Goal: Complete application form: Complete application form

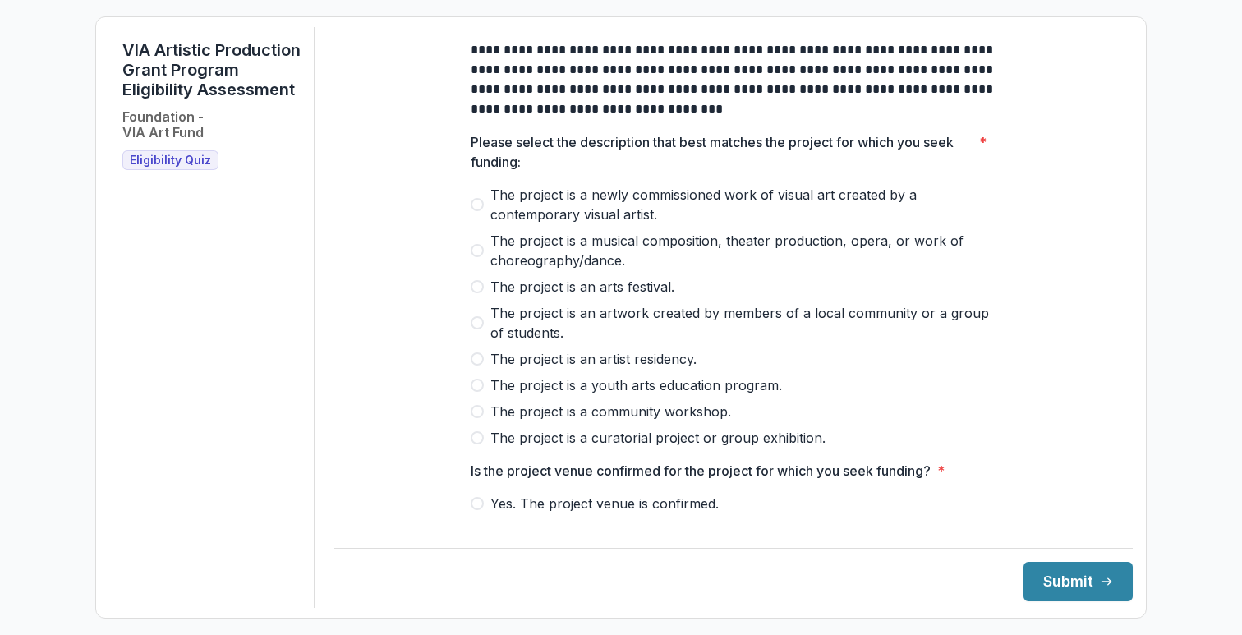
click at [478, 211] on span at bounding box center [477, 204] width 13 height 13
click at [573, 513] on span "Yes. The project venue is confirmed." at bounding box center [604, 504] width 228 height 20
click at [1050, 579] on button "Submit" at bounding box center [1077, 581] width 109 height 39
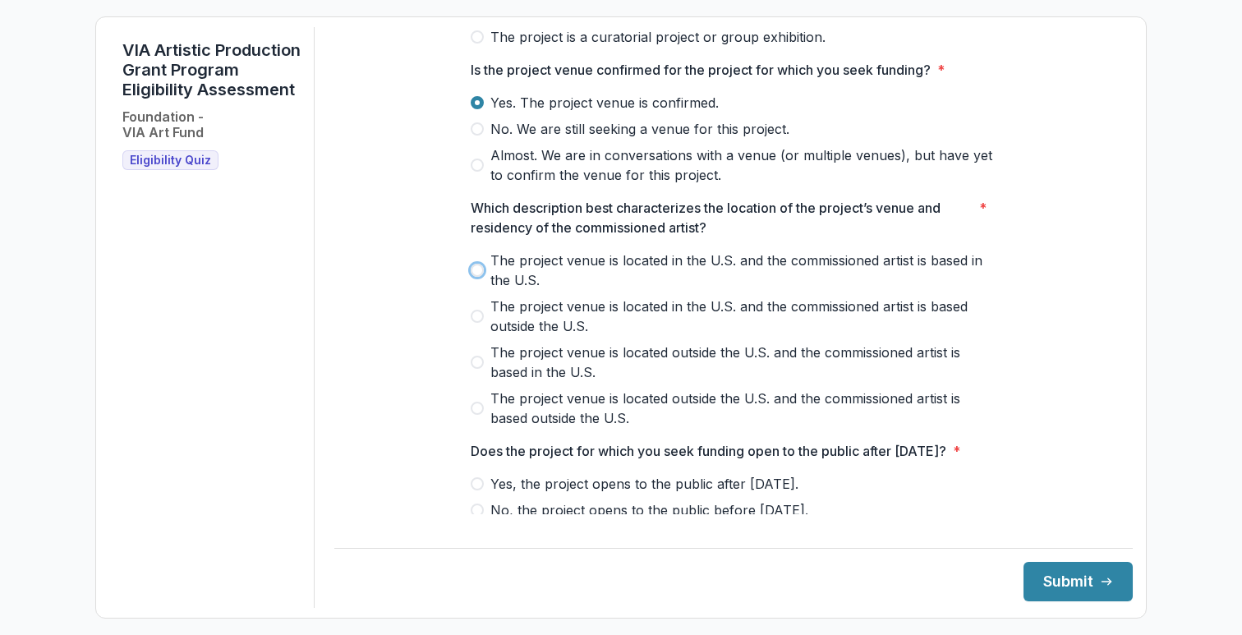
click at [429, 324] on div "**********" at bounding box center [733, 201] width 798 height 1150
click at [478, 369] on span at bounding box center [477, 362] width 13 height 13
click at [479, 369] on span at bounding box center [477, 362] width 13 height 13
click at [478, 369] on span at bounding box center [477, 362] width 13 height 13
click at [1043, 581] on button "Submit" at bounding box center [1077, 581] width 109 height 39
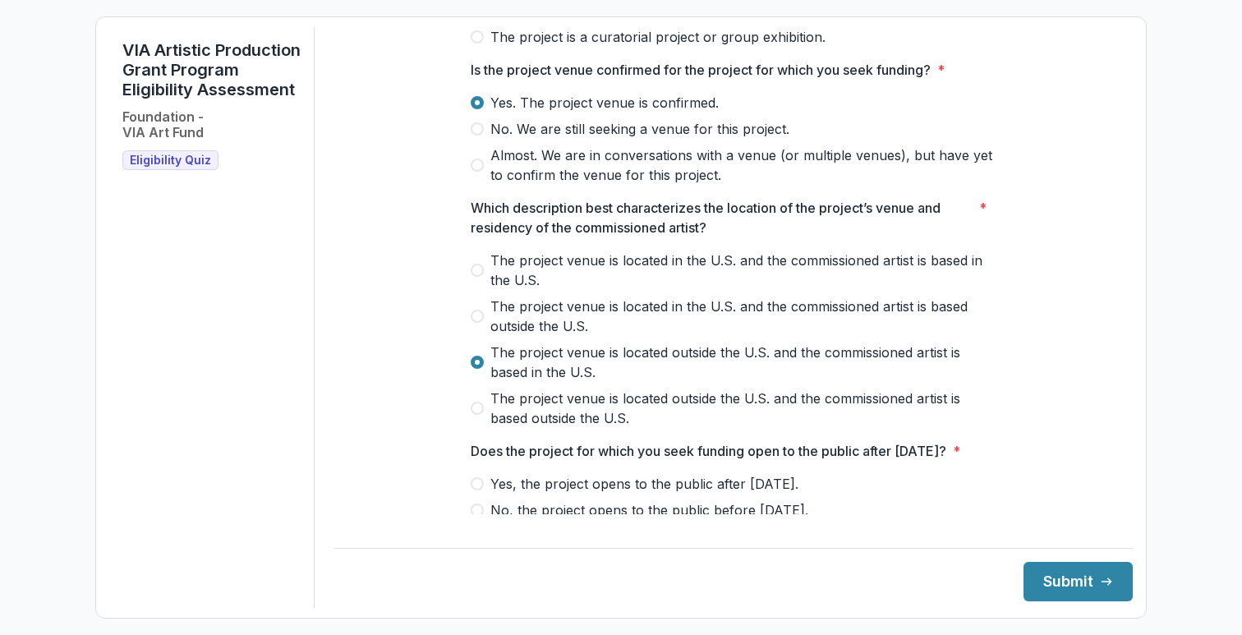
click at [470, 515] on div "**********" at bounding box center [733, 201] width 552 height 1150
click at [478, 490] on span at bounding box center [477, 483] width 13 height 13
click at [1069, 577] on button "Submit" at bounding box center [1077, 581] width 109 height 39
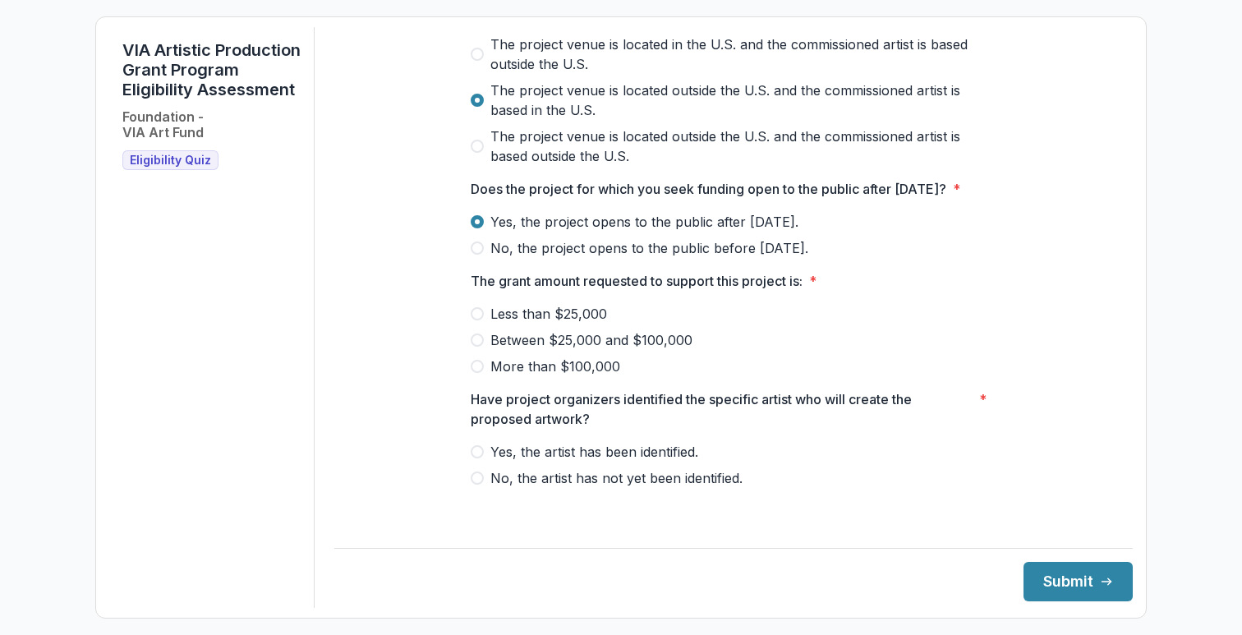
click at [479, 320] on span at bounding box center [477, 313] width 13 height 13
click at [1045, 590] on button "Submit" at bounding box center [1077, 581] width 109 height 39
click at [480, 458] on span at bounding box center [477, 451] width 13 height 13
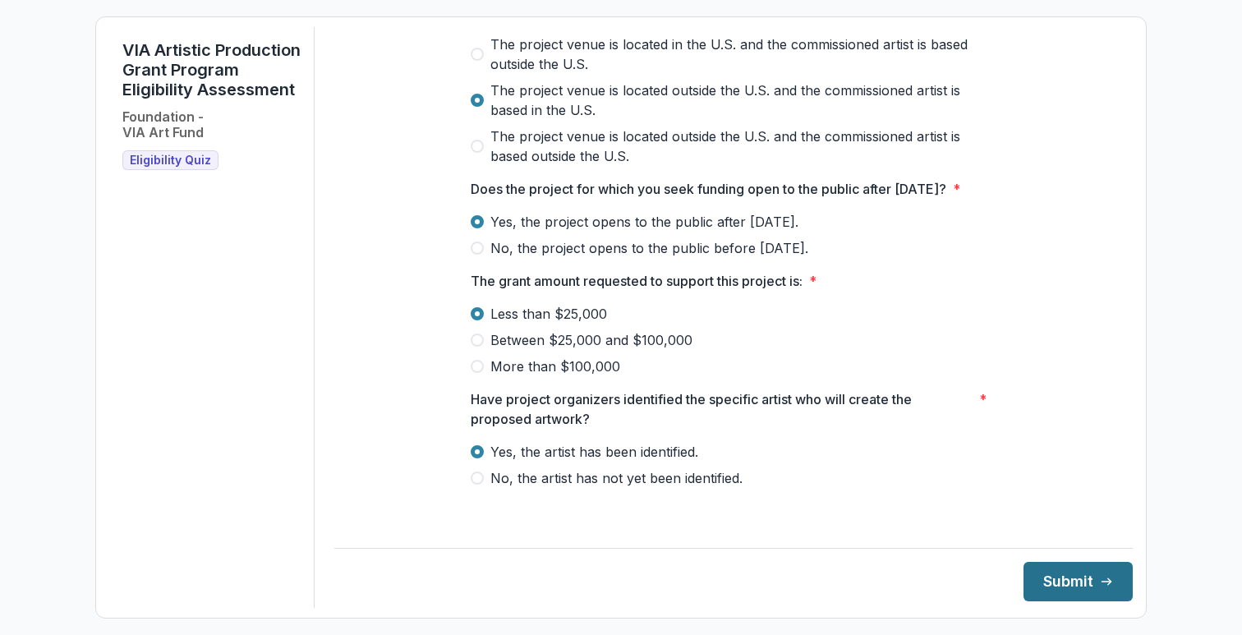
click at [1058, 573] on button "Submit" at bounding box center [1077, 581] width 109 height 39
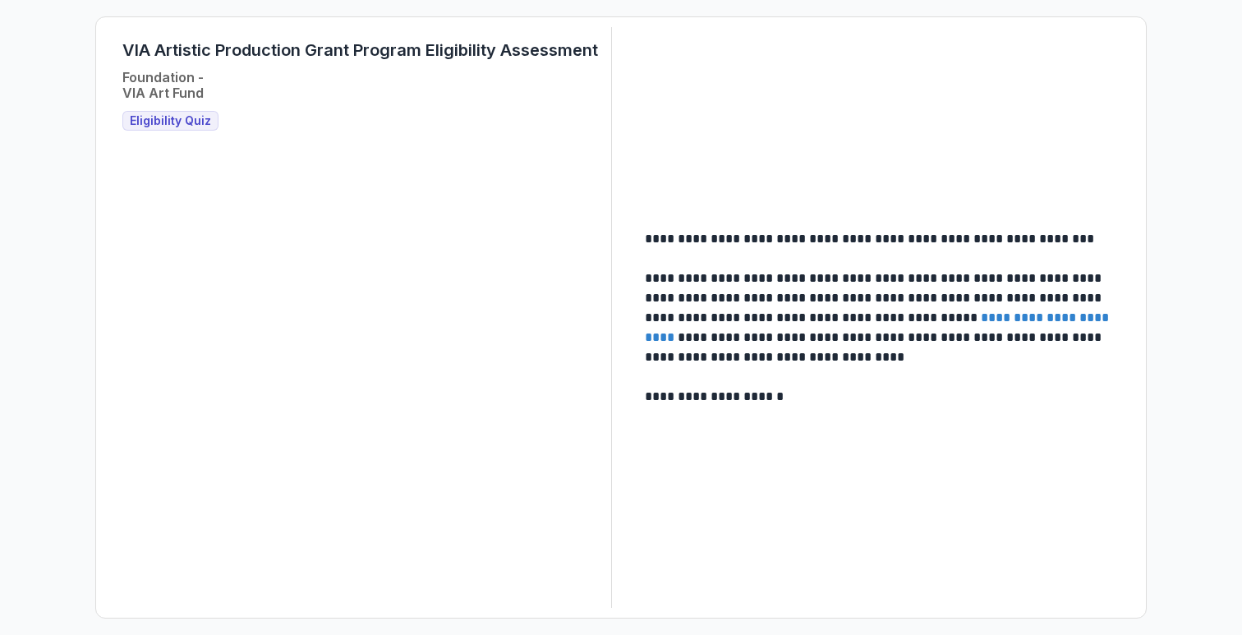
click at [889, 448] on div "**********" at bounding box center [620, 317] width 1023 height 581
